Goal: Task Accomplishment & Management: Complete application form

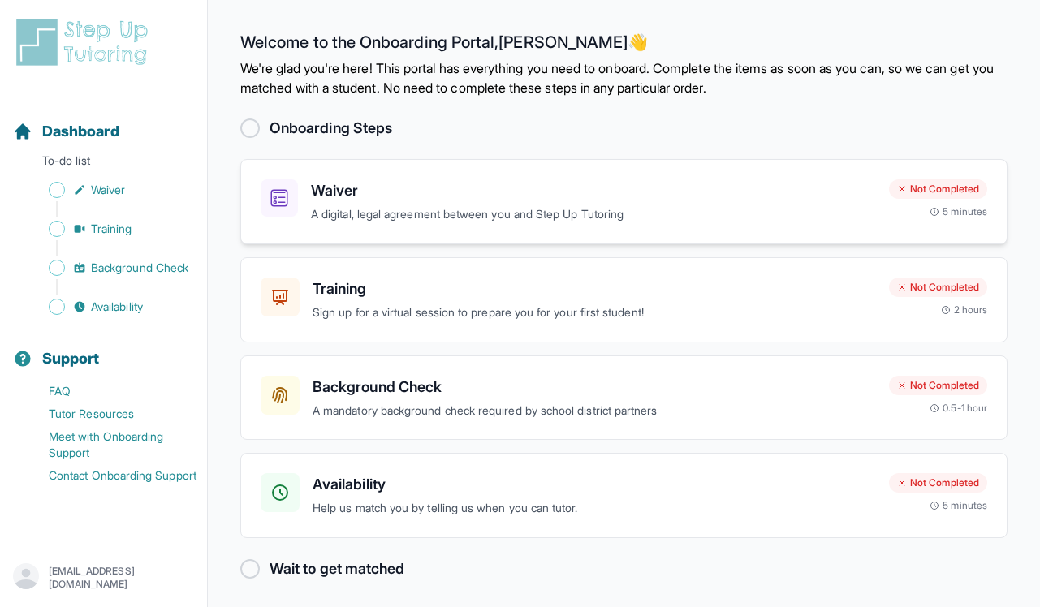
click at [529, 229] on div "Waiver A digital, legal agreement between you and Step Up Tutoring Not Complete…" at bounding box center [623, 201] width 767 height 85
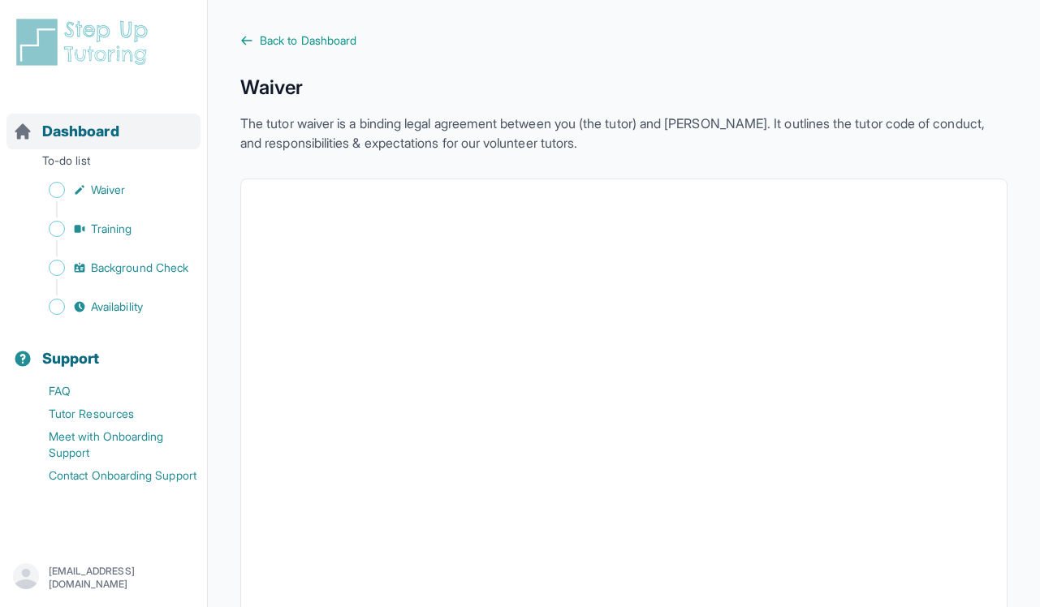
click at [110, 137] on span "Dashboard" at bounding box center [80, 131] width 77 height 23
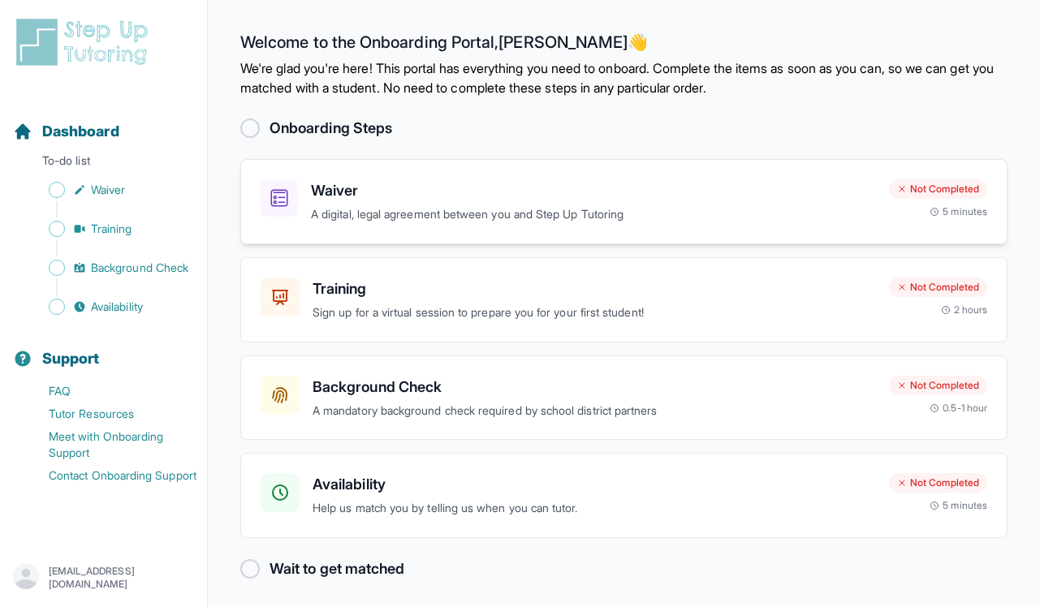
click at [422, 209] on p "A digital, legal agreement between you and Step Up Tutoring" at bounding box center [593, 214] width 565 height 19
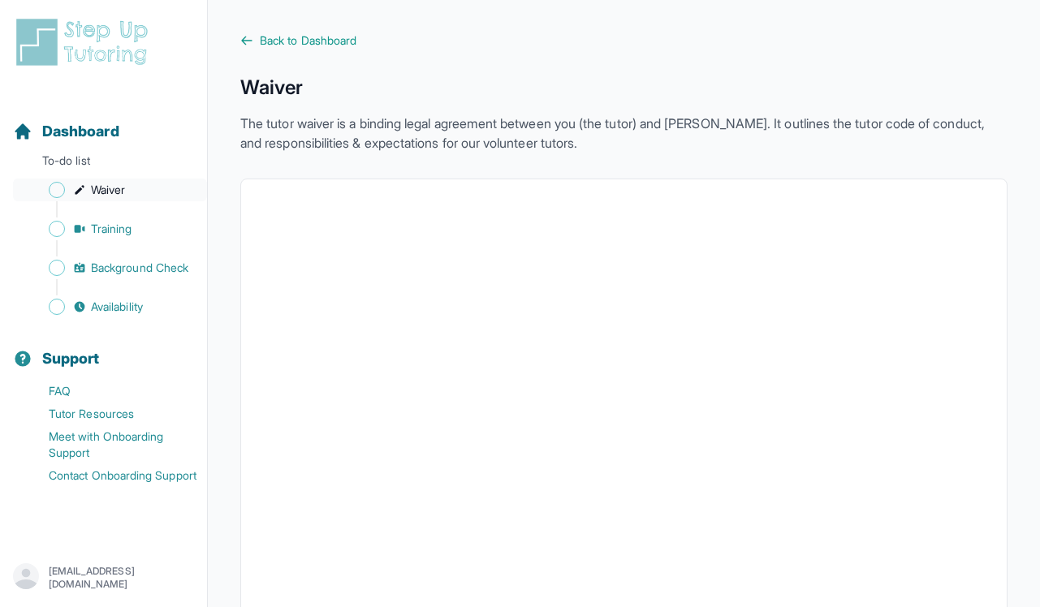
click at [130, 196] on link "Waiver" at bounding box center [110, 190] width 194 height 23
click at [131, 221] on span "Training" at bounding box center [111, 229] width 41 height 16
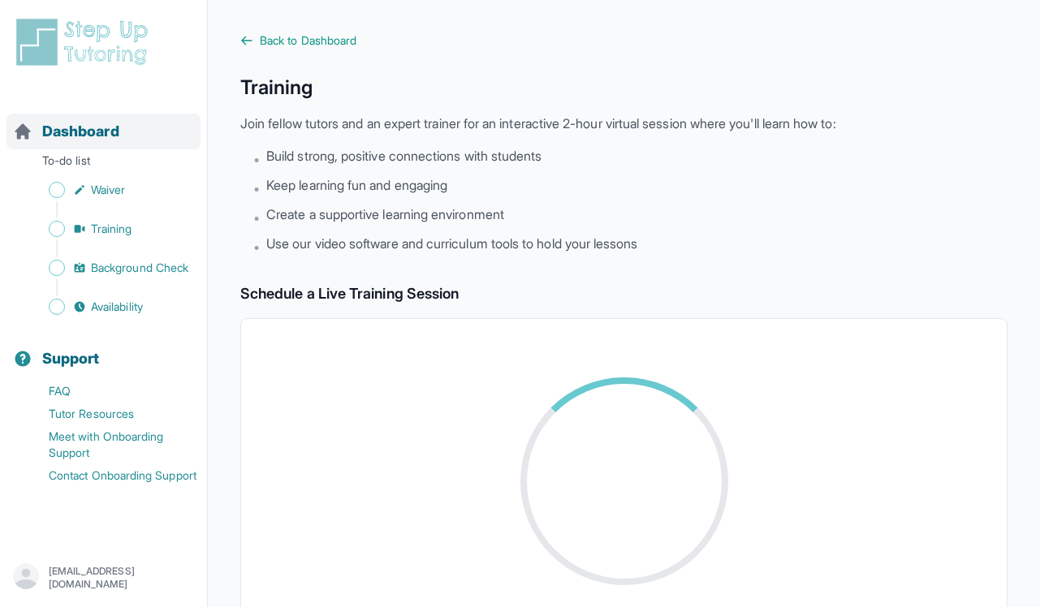
click at [119, 128] on span "Dashboard" at bounding box center [80, 131] width 77 height 23
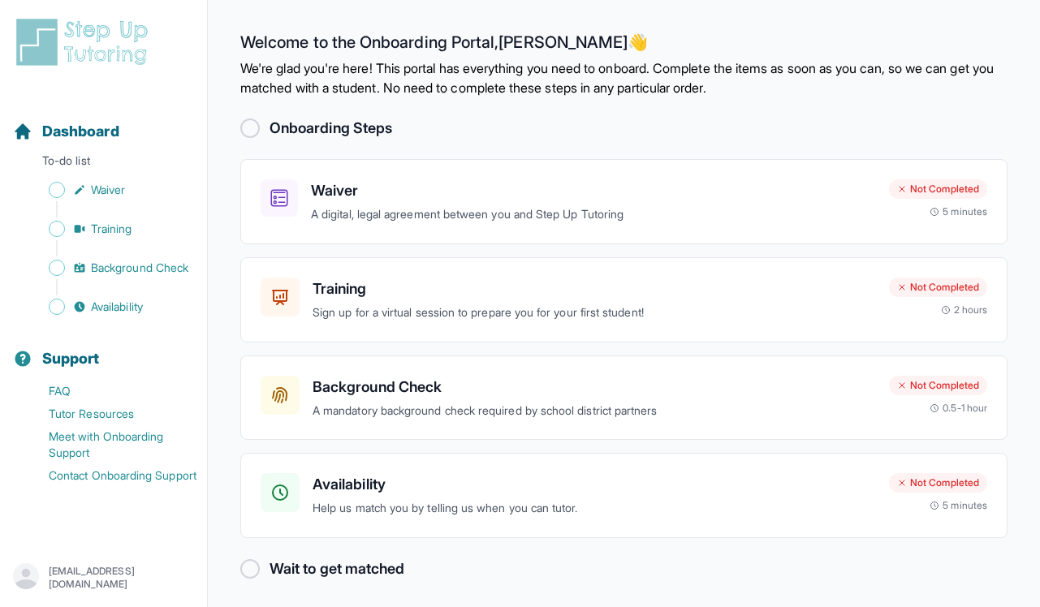
click at [248, 123] on div at bounding box center [249, 128] width 19 height 19
click at [707, 313] on p "Sign up for a virtual session to prepare you for your first student!" at bounding box center [594, 313] width 563 height 19
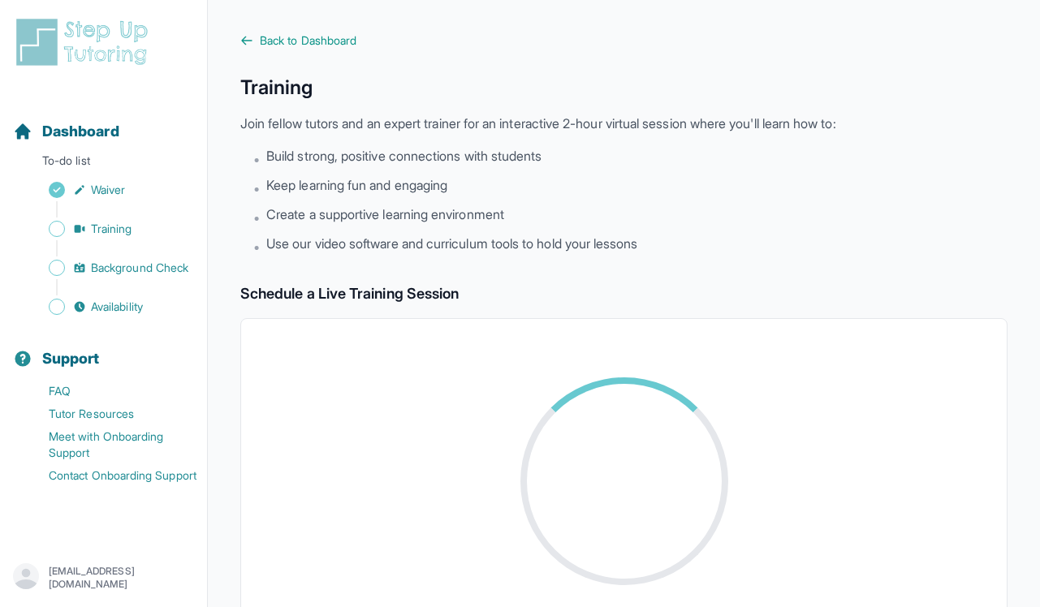
scroll to position [73, 0]
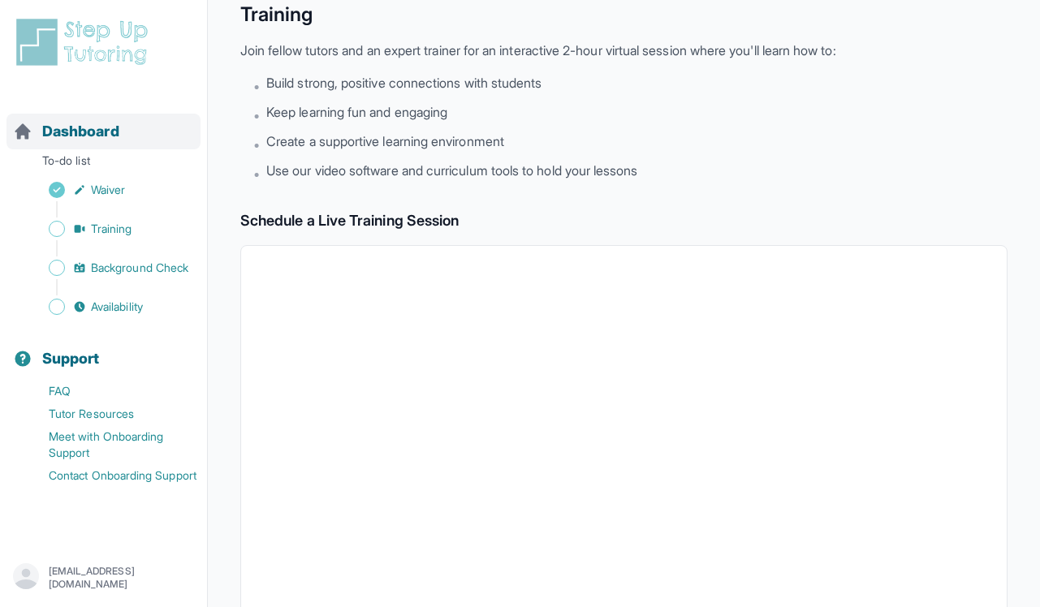
click at [114, 131] on span "Dashboard" at bounding box center [80, 131] width 77 height 23
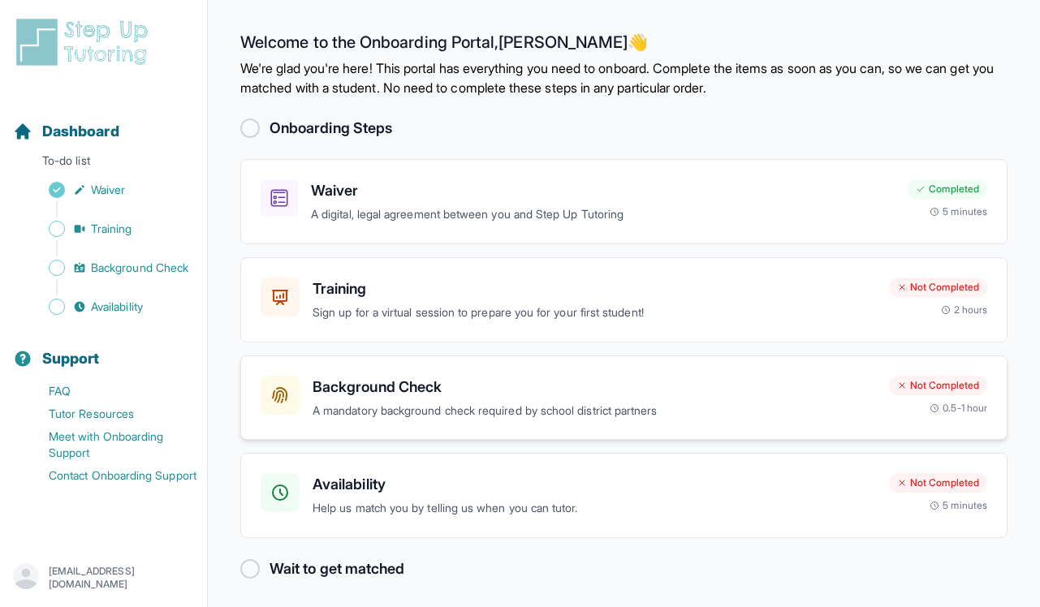
click at [508, 380] on h3 "Background Check" at bounding box center [594, 387] width 563 height 23
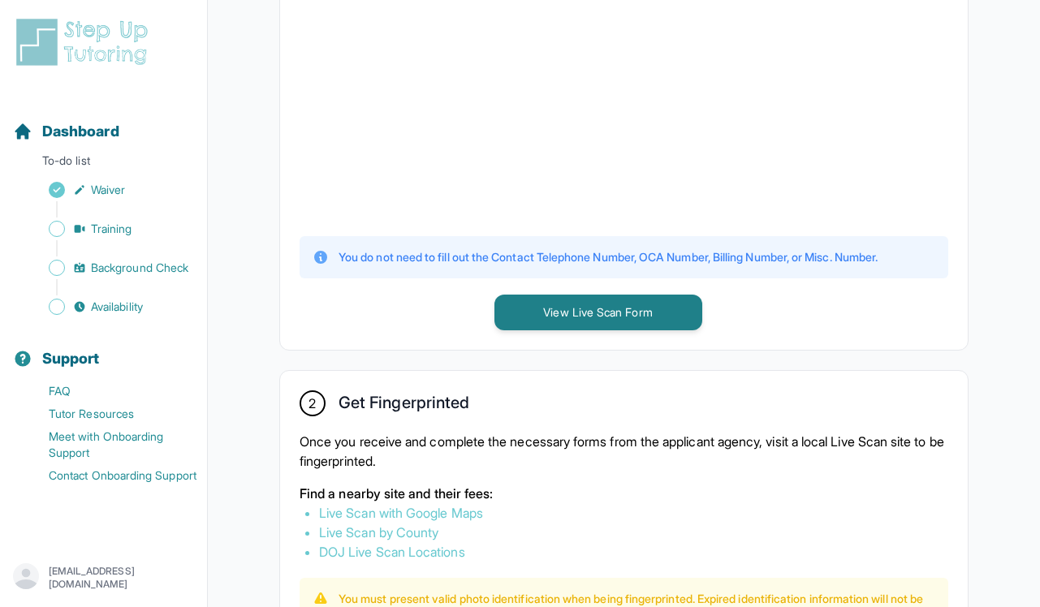
scroll to position [628, 0]
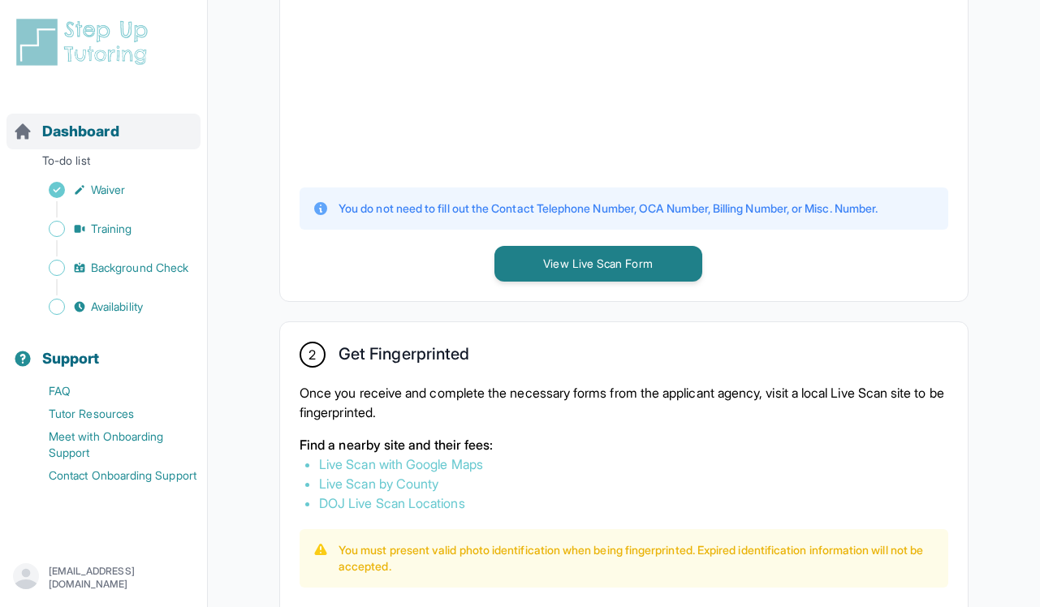
click at [119, 125] on span "Dashboard" at bounding box center [80, 131] width 77 height 23
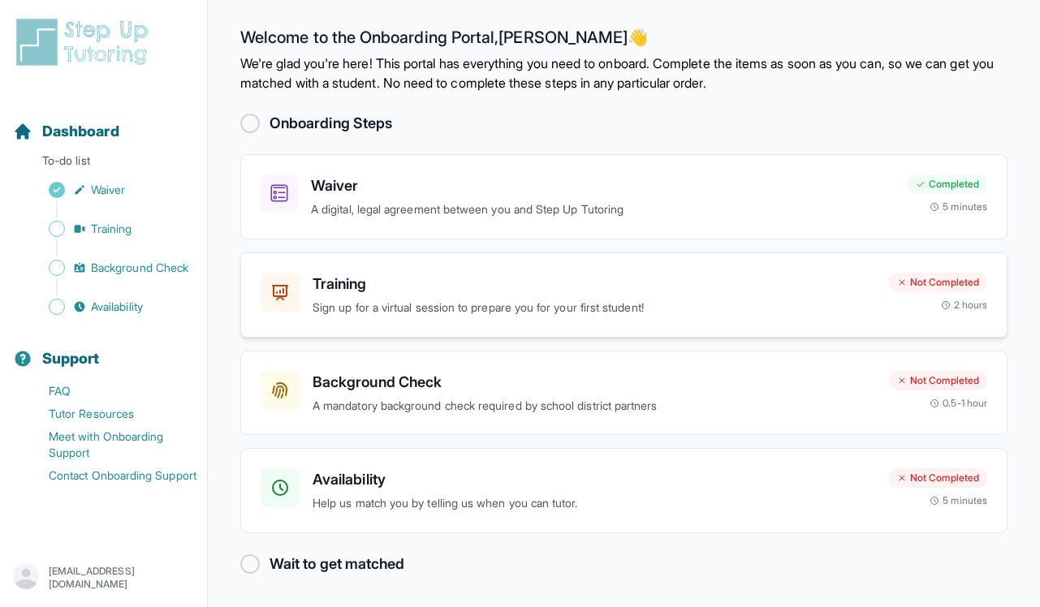
scroll to position [3, 0]
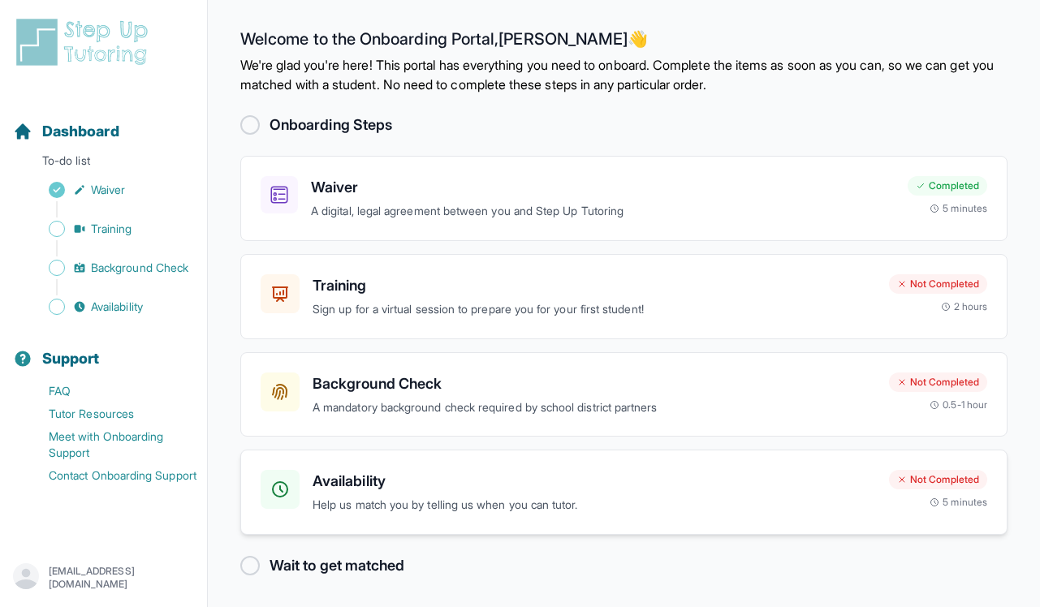
click at [568, 470] on h3 "Availability" at bounding box center [594, 481] width 563 height 23
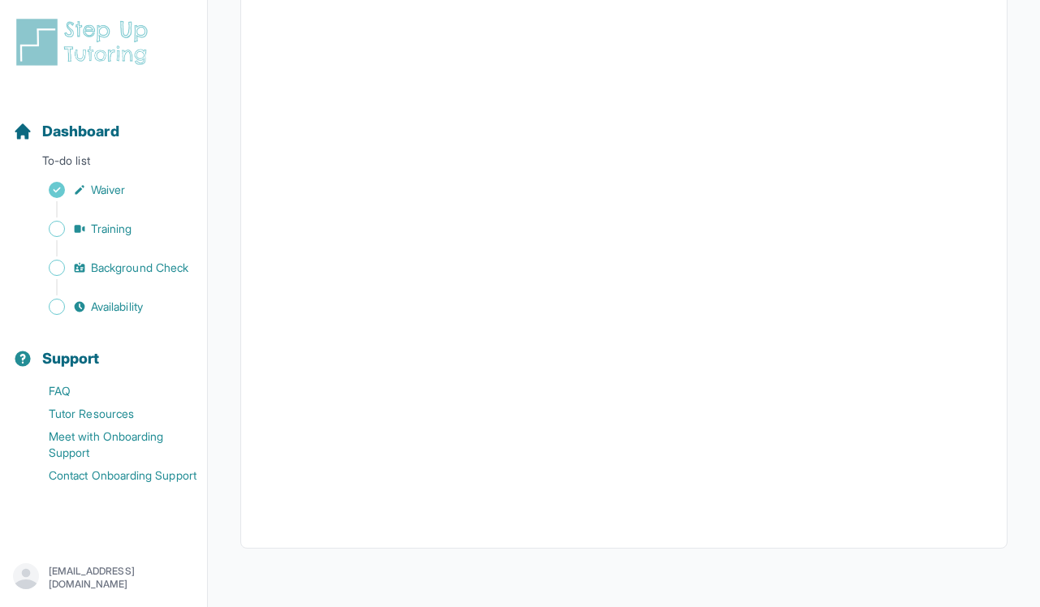
scroll to position [41, 0]
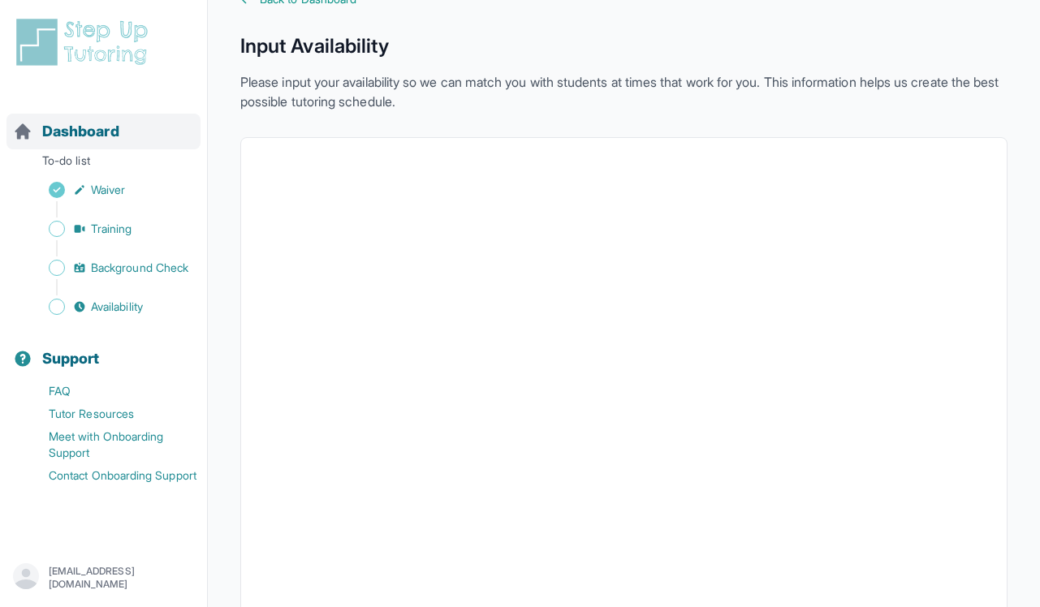
click at [101, 134] on span "Dashboard" at bounding box center [80, 131] width 77 height 23
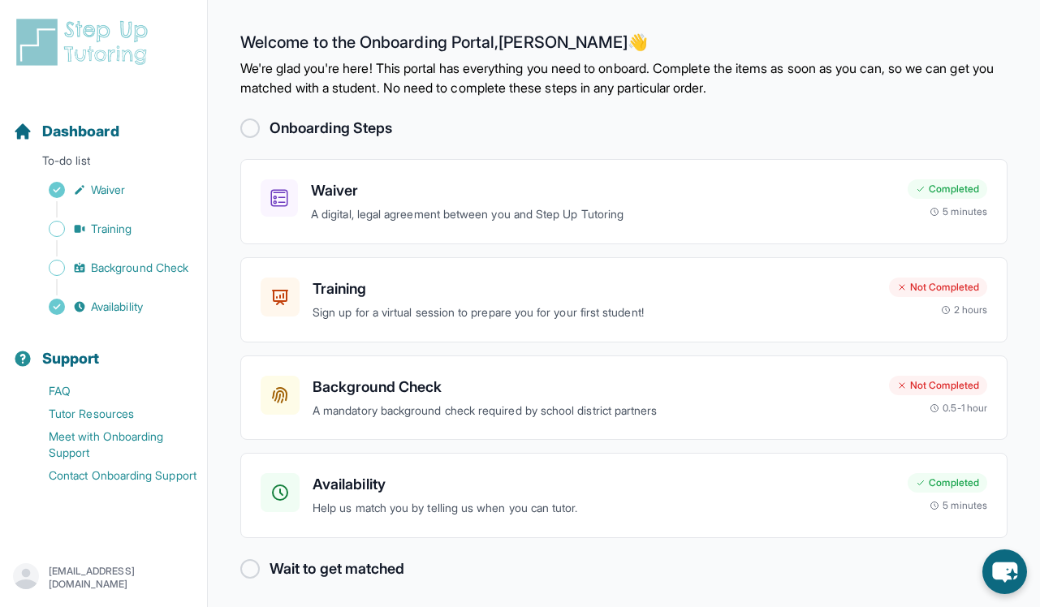
click at [91, 46] on img at bounding box center [85, 42] width 145 height 52
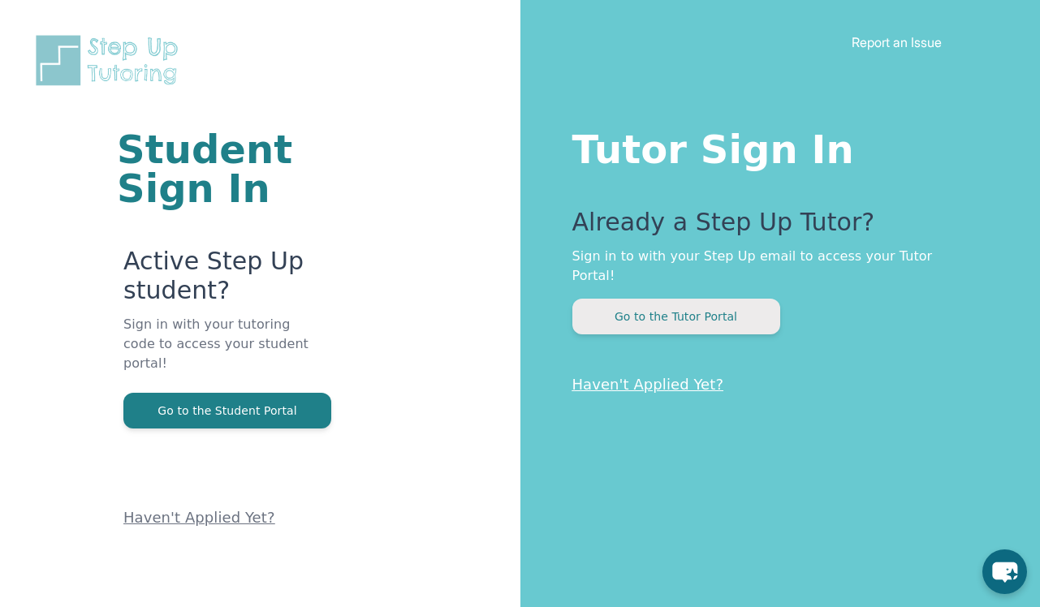
click at [618, 299] on button "Go to the Tutor Portal" at bounding box center [676, 317] width 208 height 36
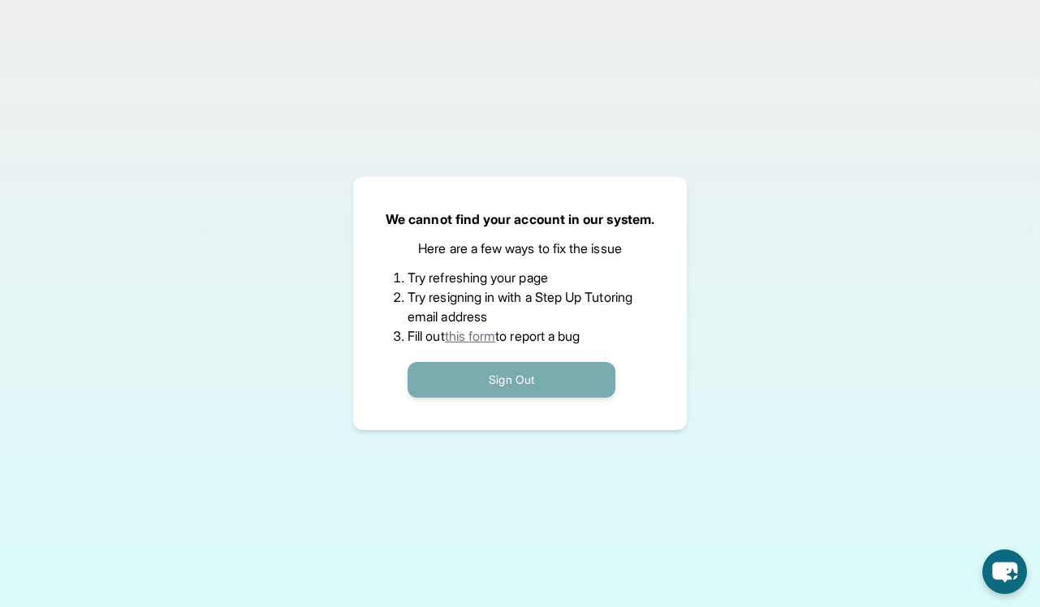
click at [489, 372] on button "Sign Out" at bounding box center [512, 380] width 208 height 36
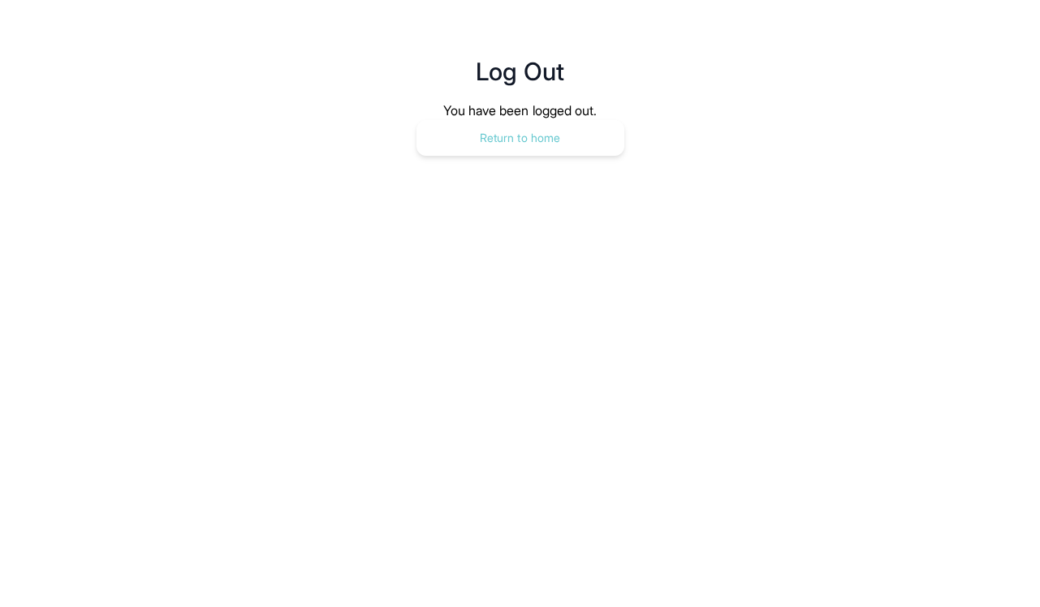
click at [547, 145] on button "Return to home" at bounding box center [521, 138] width 208 height 36
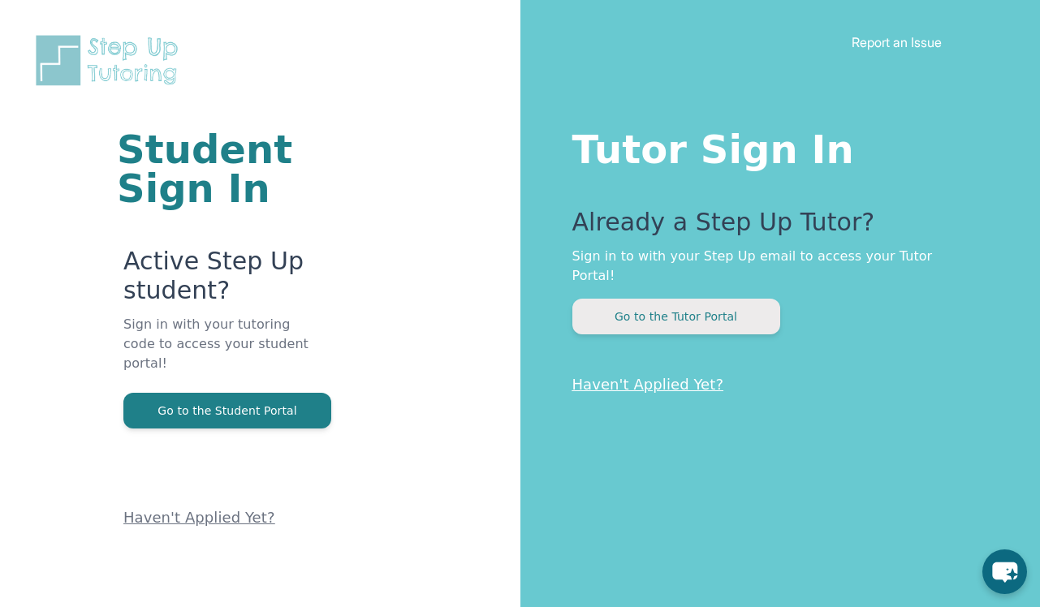
click at [680, 312] on button "Go to the Tutor Portal" at bounding box center [676, 317] width 208 height 36
